Goal: Information Seeking & Learning: Learn about a topic

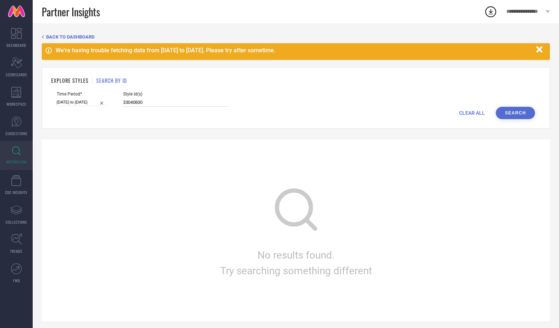
drag, startPoint x: 139, startPoint y: 104, endPoint x: 113, endPoint y: 101, distance: 26.0
click at [113, 101] on div "Time Period* 01-08-2025 to 31-08-2025 Style Id(s) 33040600" at bounding box center [296, 98] width 478 height 15
paste input "1667772"
type input "31667772"
click at [515, 119] on div "EXPLORE STYLES SEARCH BY ID Time Period* 01-08-2025 to 31-08-2025 Style Id(s) 3…" at bounding box center [296, 97] width 508 height 61
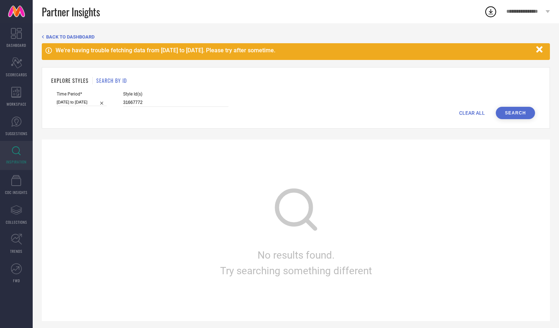
click at [521, 115] on button "Search" at bounding box center [515, 113] width 39 height 12
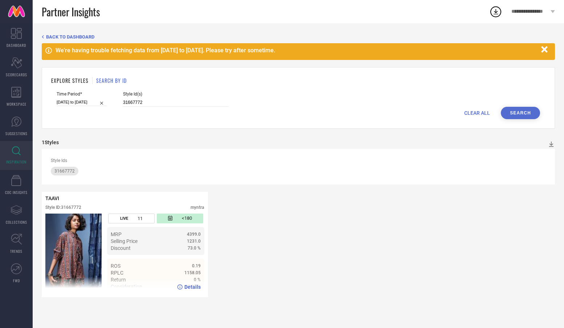
click at [193, 288] on span "Details" at bounding box center [192, 287] width 16 height 6
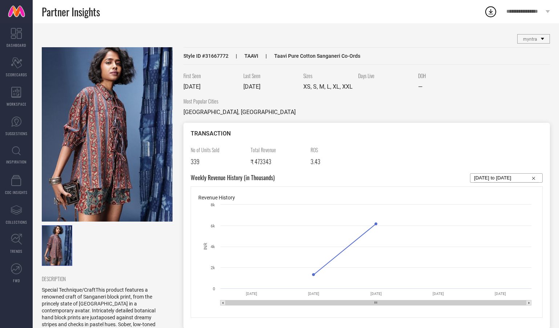
scroll to position [66, 0]
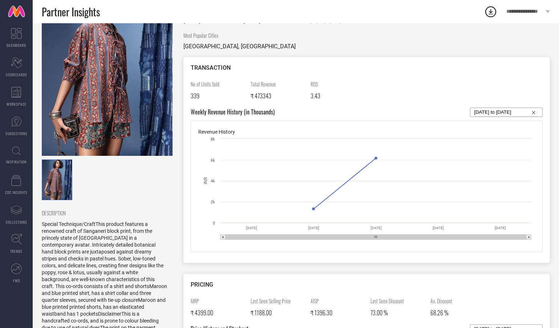
click at [508, 110] on input "[DATE] to [DATE]" at bounding box center [506, 112] width 65 height 9
select select "7"
select select "2025"
select select "8"
select select "2025"
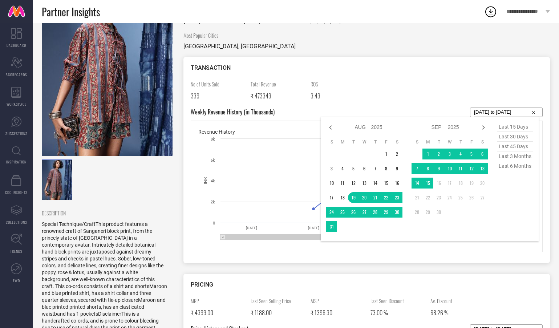
click at [509, 166] on span "last 6 months" at bounding box center [515, 166] width 36 height 10
type input "[DATE] to [DATE]"
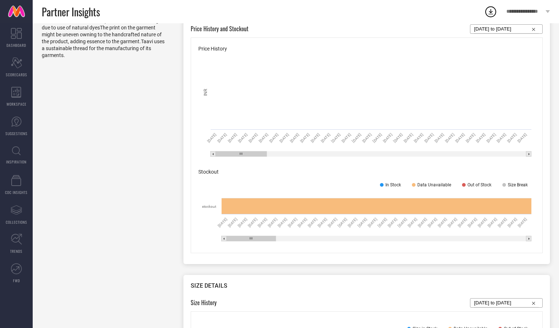
scroll to position [313, 0]
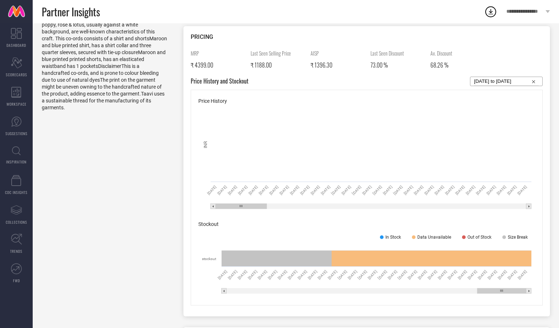
drag, startPoint x: 260, startPoint y: 290, endPoint x: 540, endPoint y: 292, distance: 279.9
click at [540, 292] on div "Price History Created with Highcharts 9.3.3 INR [DATE] [DATE] [DATE] [DATE] [DA…" at bounding box center [367, 198] width 352 height 216
drag, startPoint x: 505, startPoint y: 292, endPoint x: 529, endPoint y: 290, distance: 24.4
click at [529, 290] on g at bounding box center [376, 290] width 310 height 5
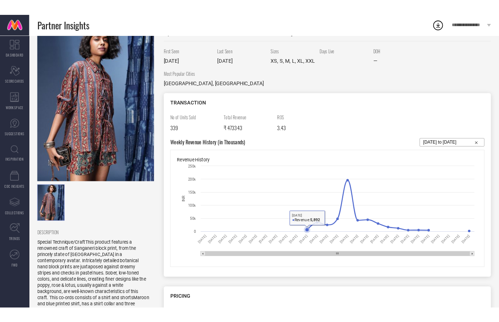
scroll to position [0, 0]
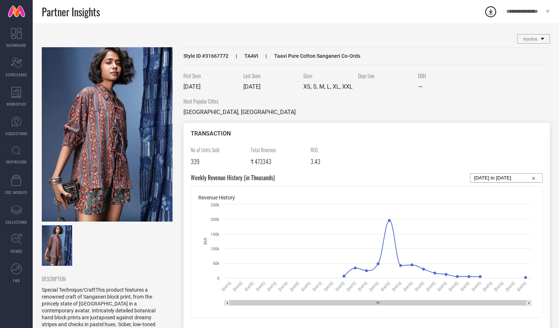
click at [165, 17] on div "Partner Insights" at bounding box center [263, 11] width 442 height 23
